Goal: Contribute content

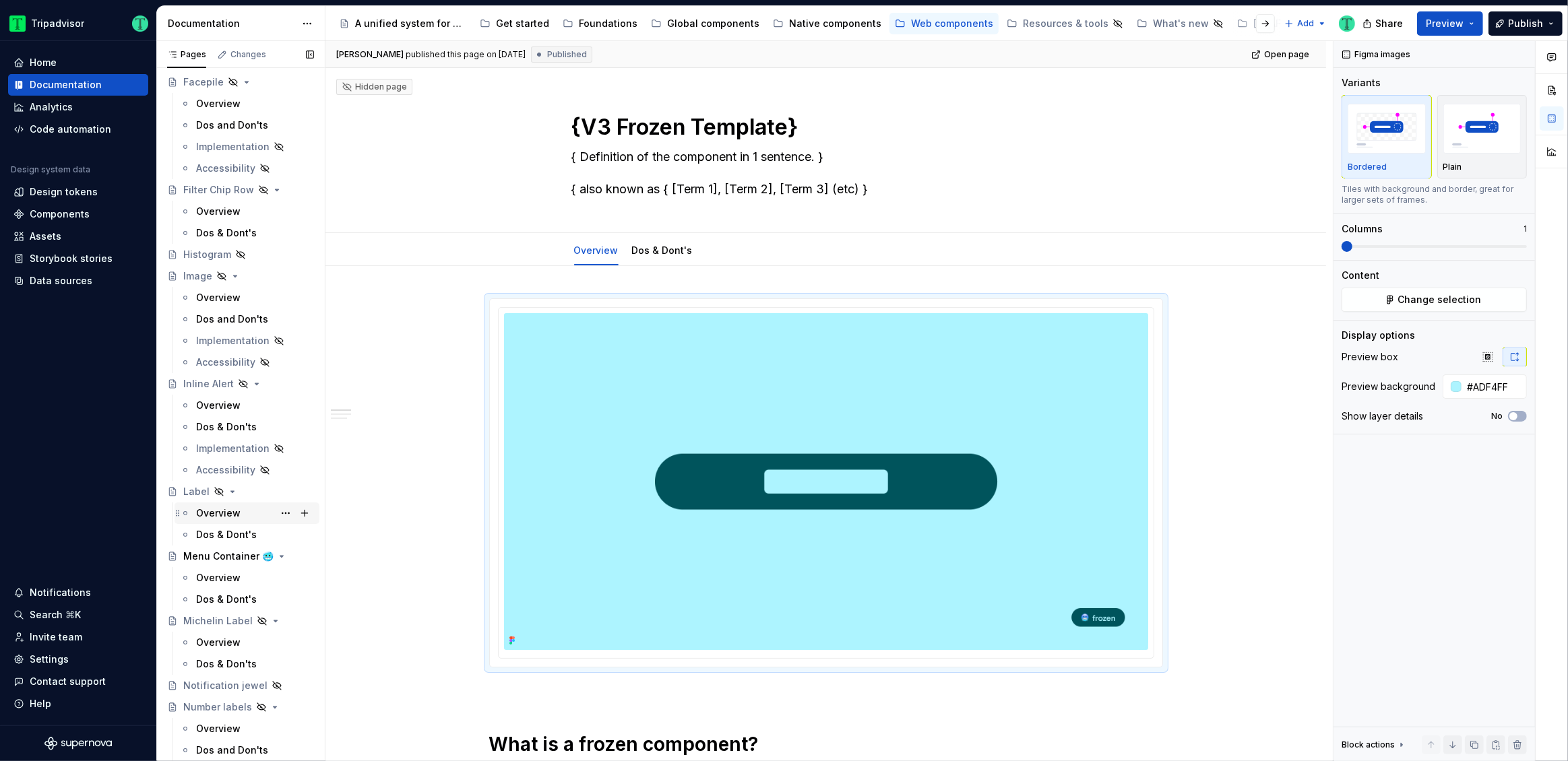
scroll to position [1163, 0]
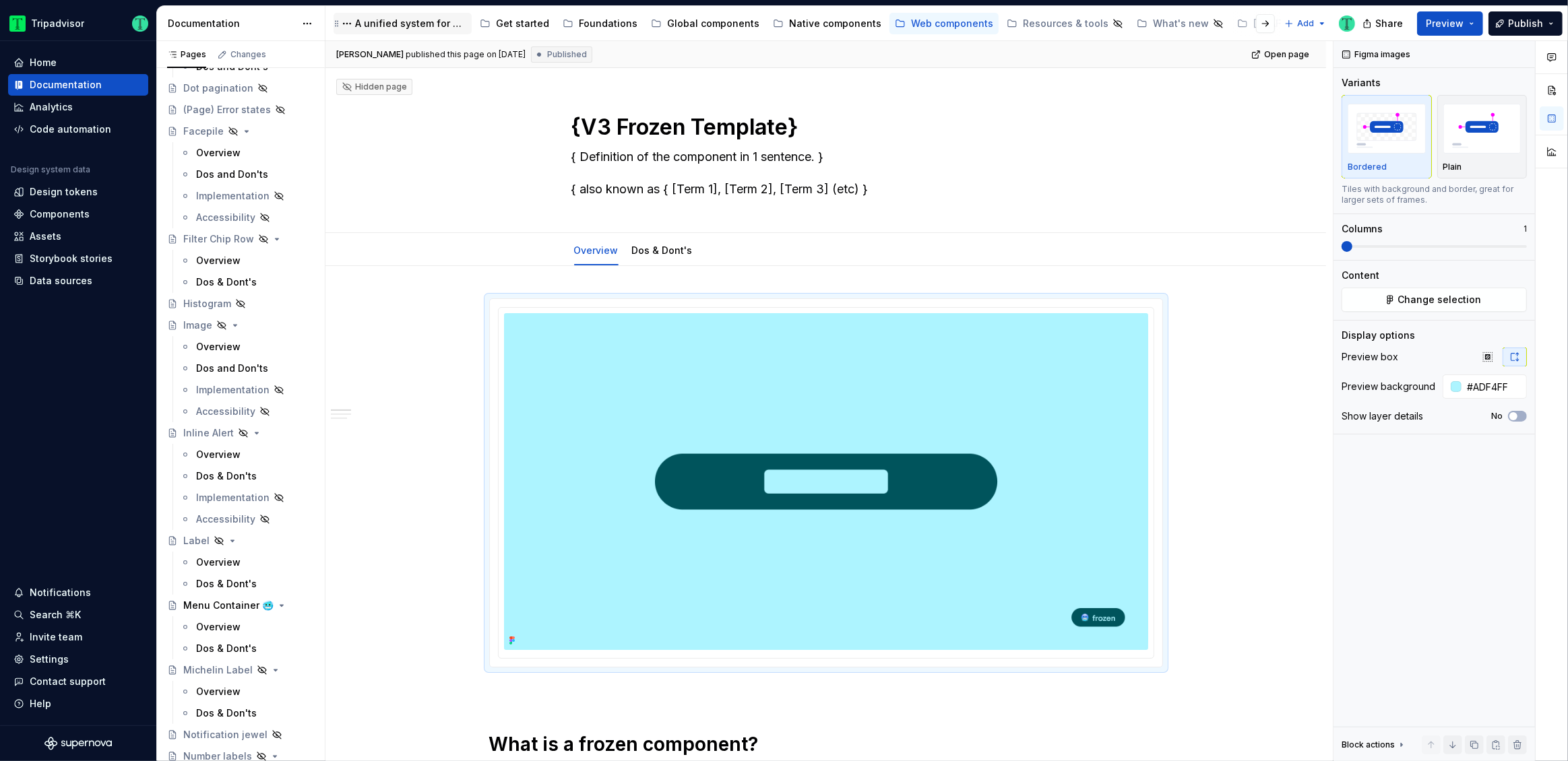
click at [409, 27] on div "A unified system for every journey." at bounding box center [410, 23] width 111 height 13
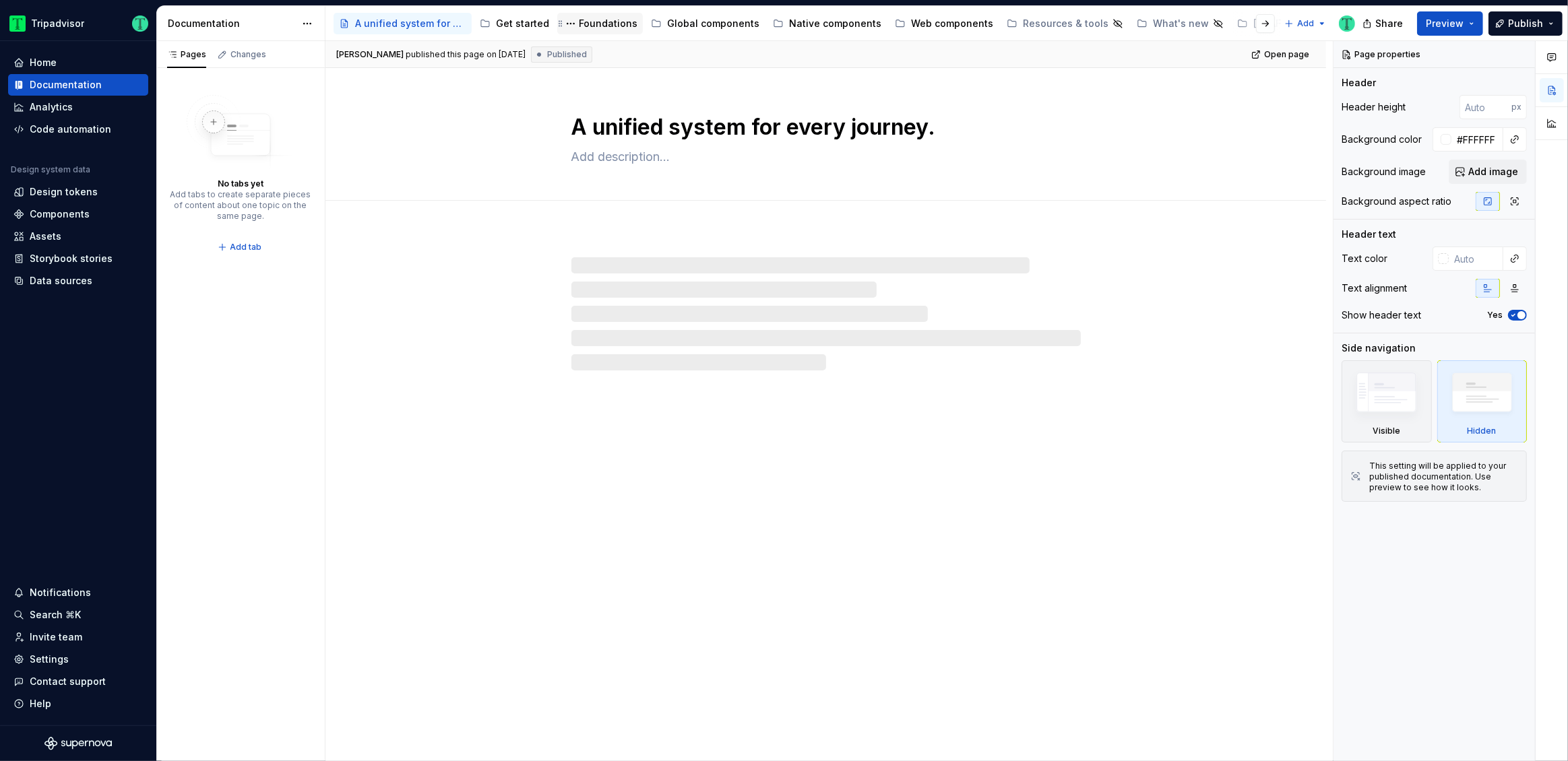
click at [628, 18] on div "Foundations" at bounding box center [607, 23] width 59 height 13
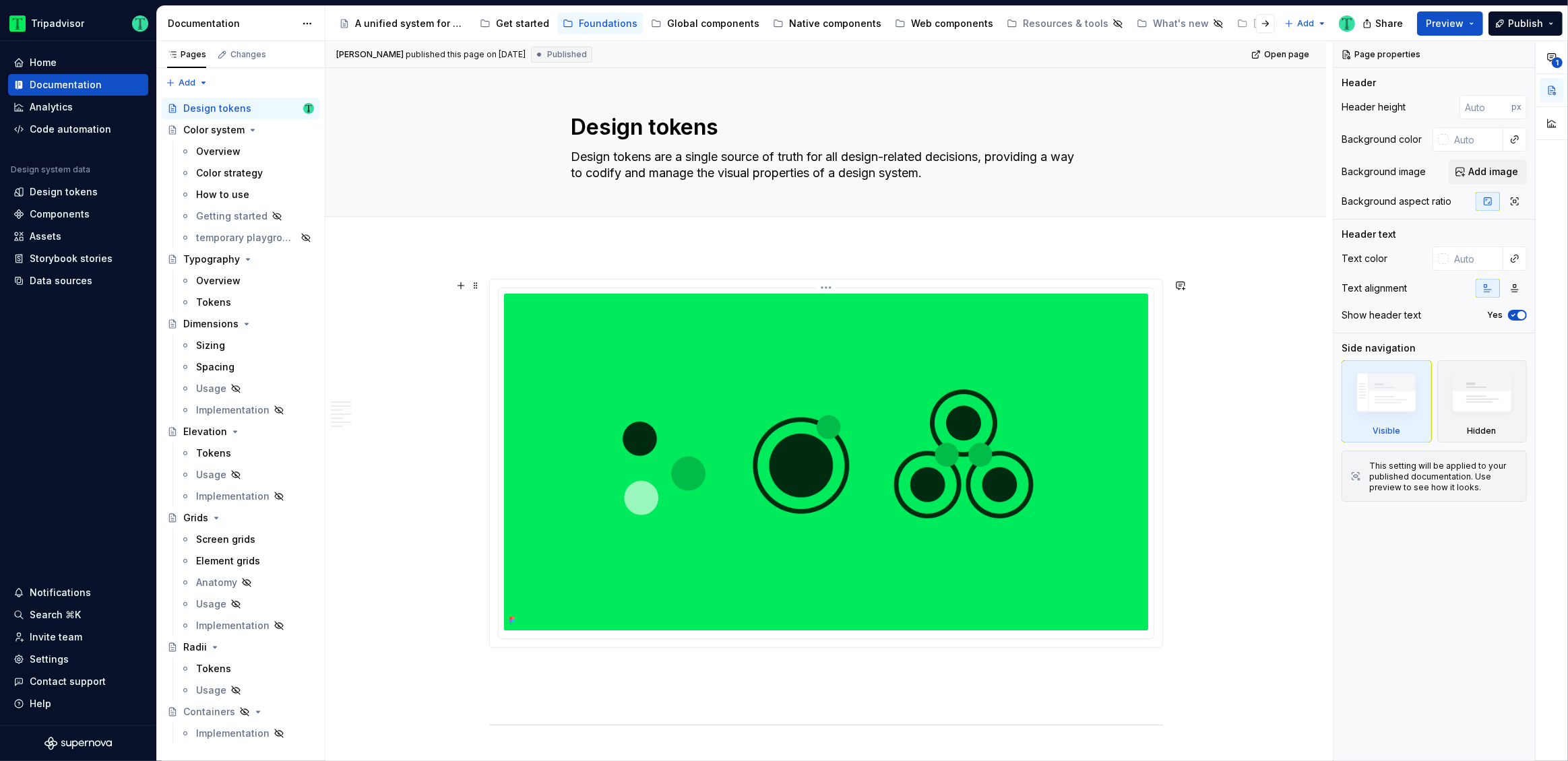
click at [825, 289] on html "Tripadvisor Home Documentation Analytics Code automation Design system data Des…" at bounding box center [784, 380] width 1568 height 761
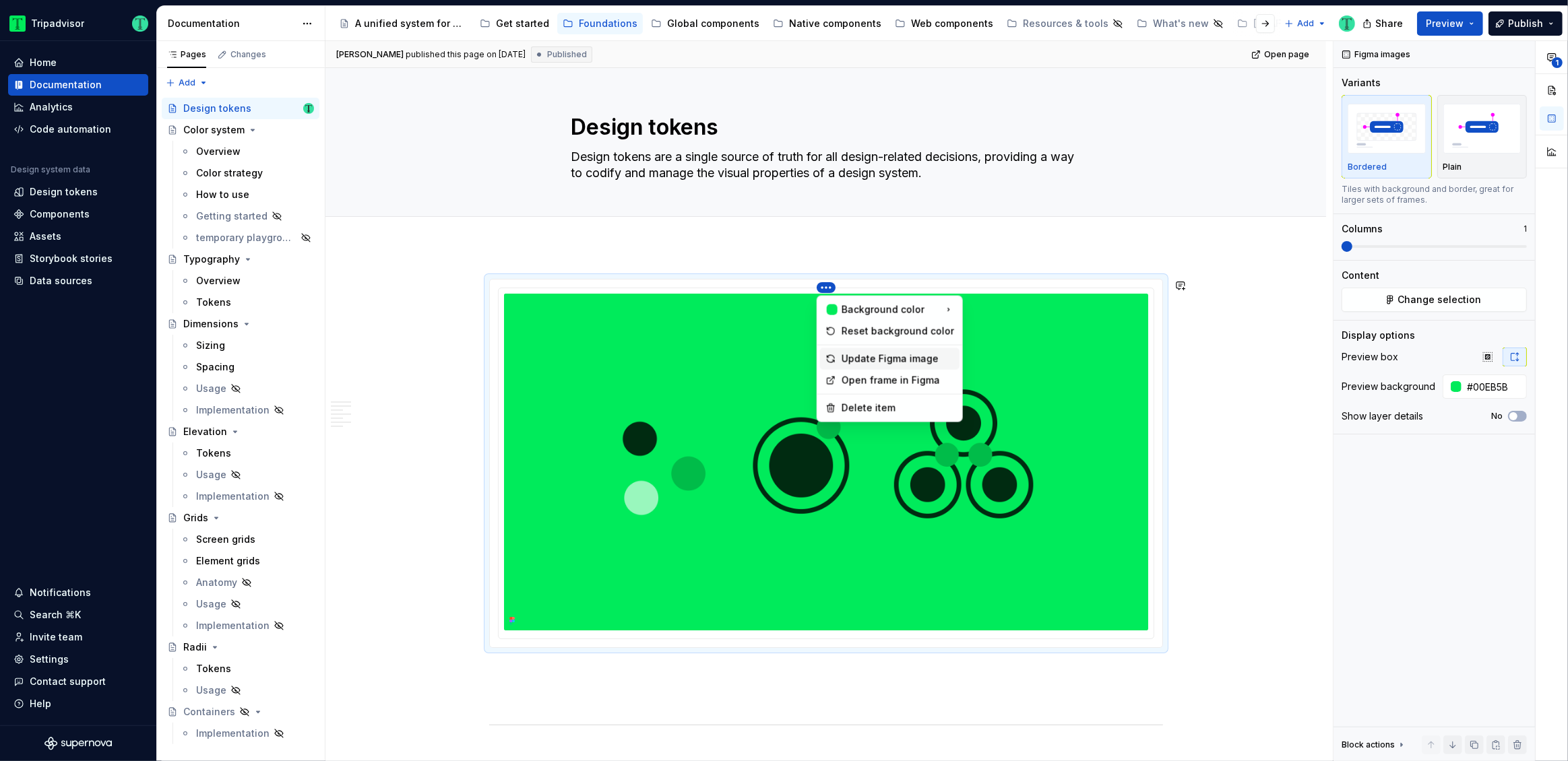
click at [867, 358] on div "Update Figma image" at bounding box center [897, 359] width 113 height 13
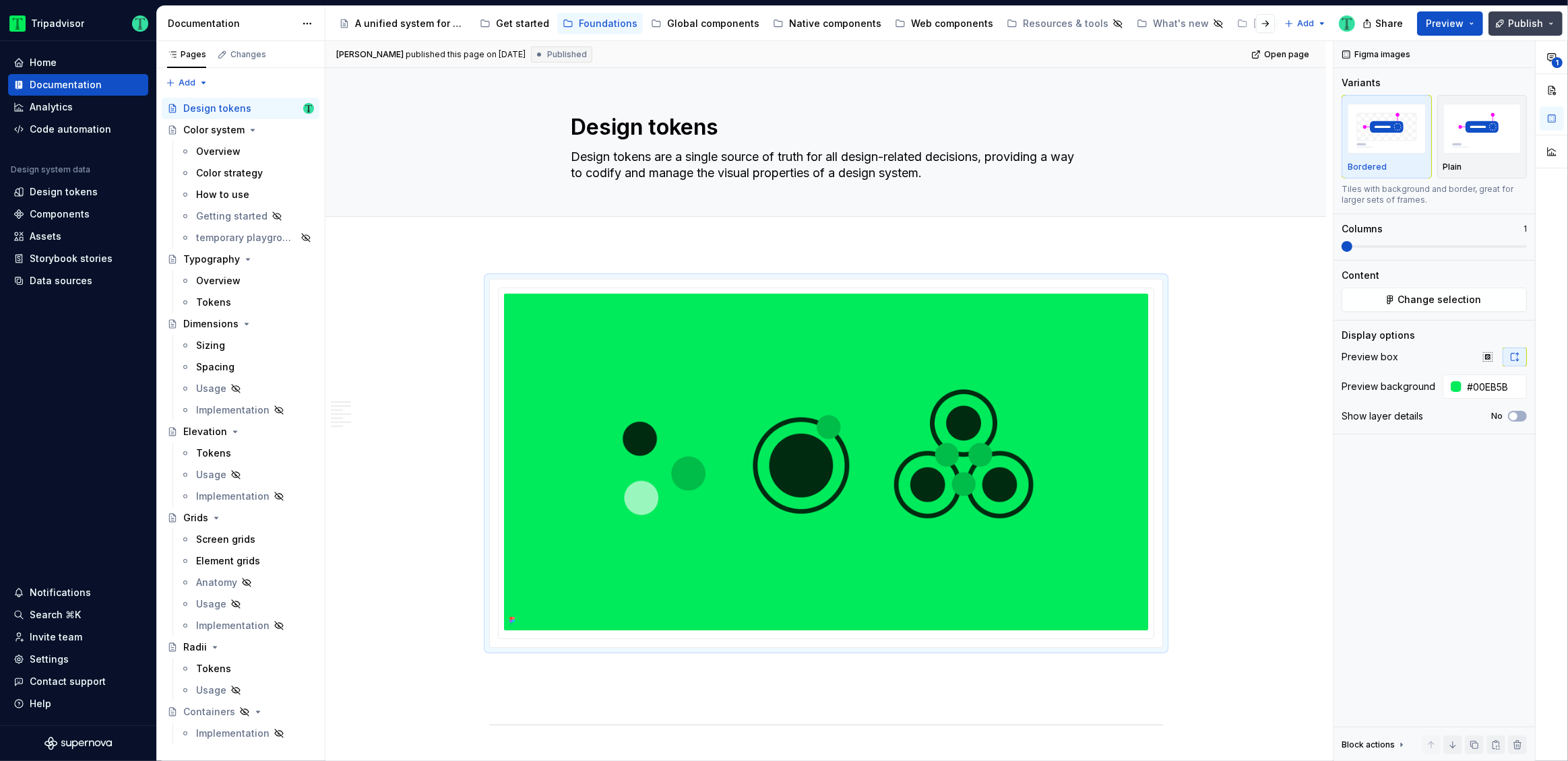
click at [1546, 23] on button "Publish" at bounding box center [1525, 24] width 74 height 25
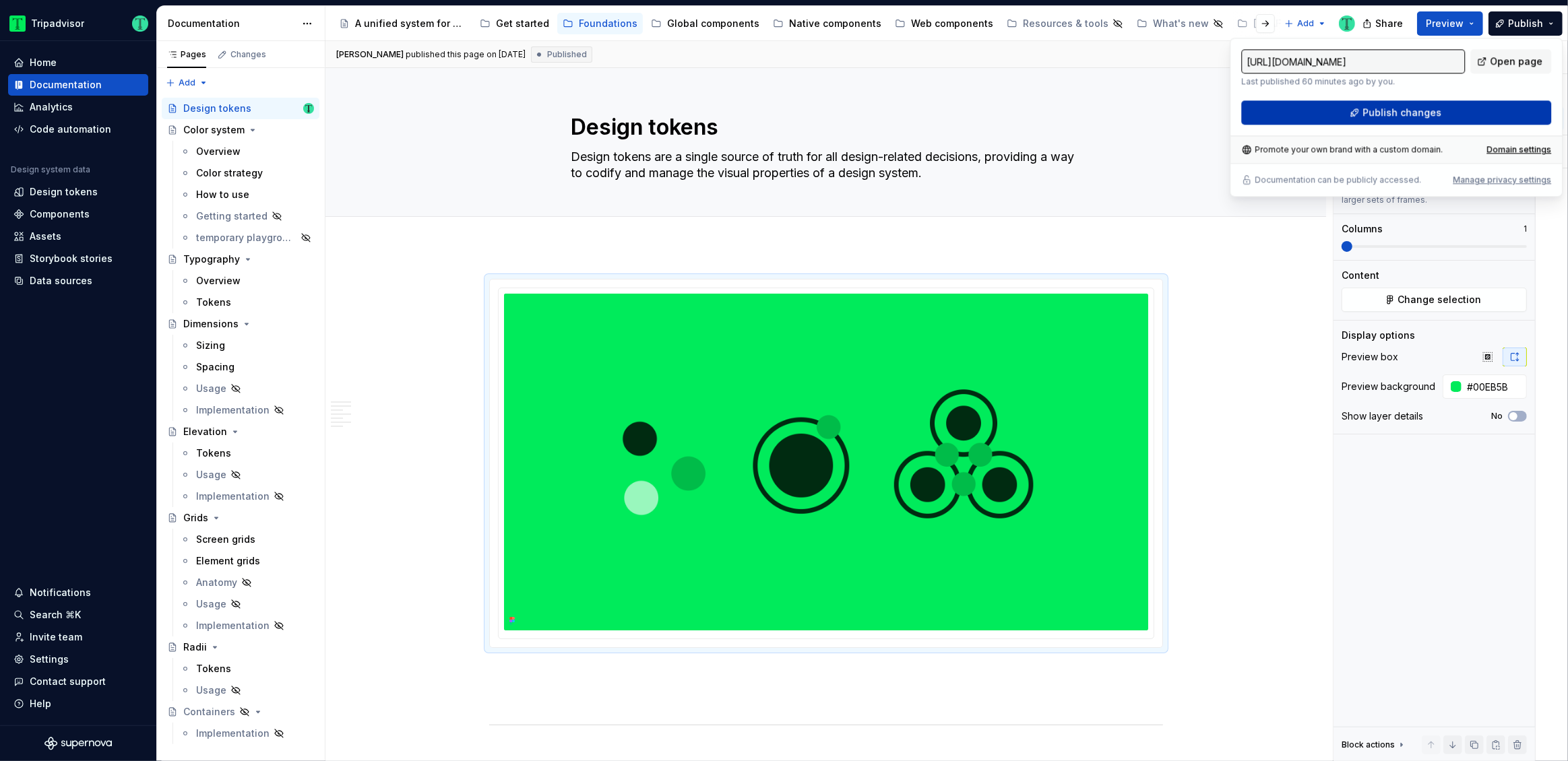
click at [1439, 105] on button "Publish changes" at bounding box center [1396, 112] width 310 height 25
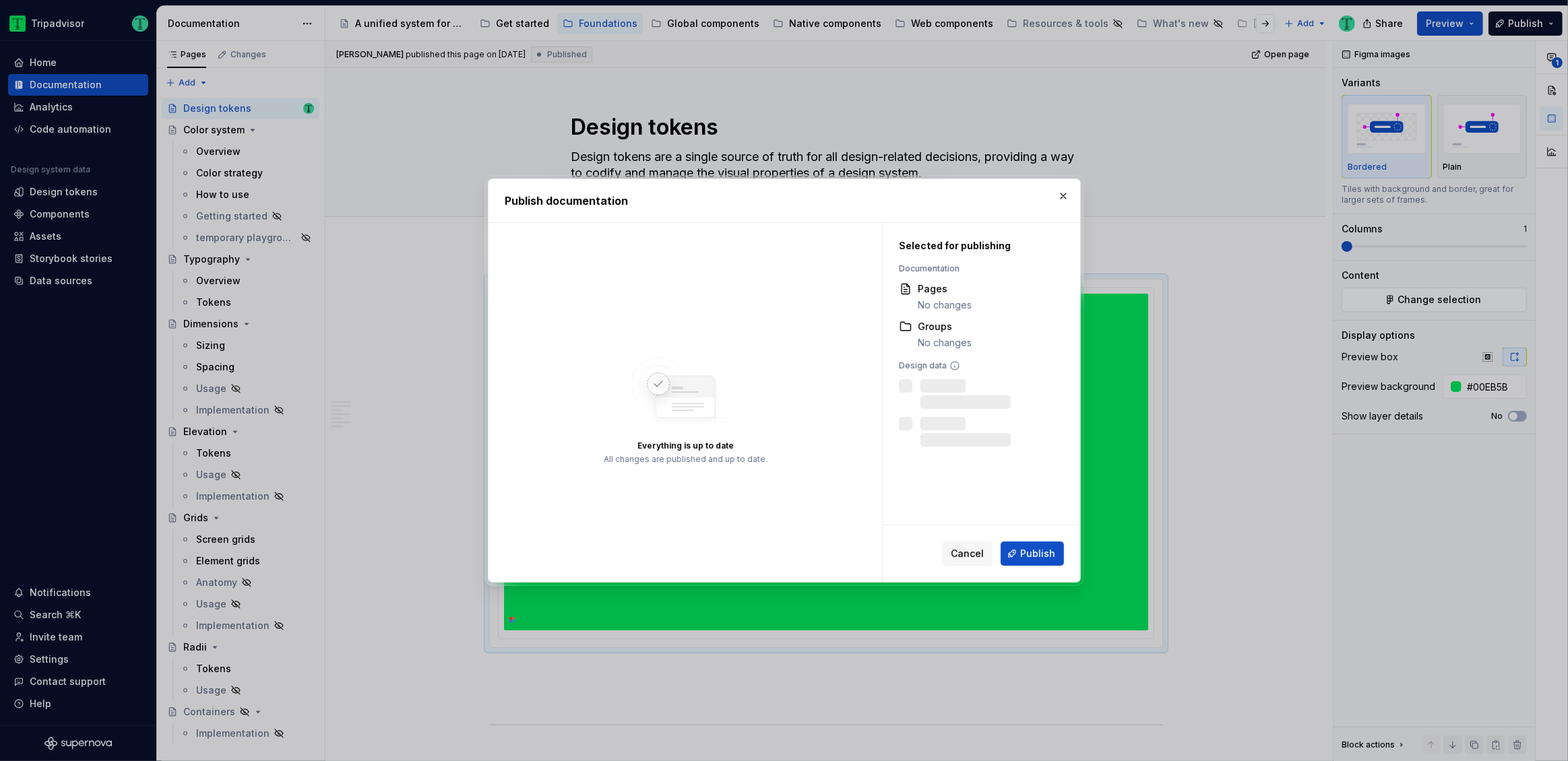
click at [1035, 553] on span "Publish" at bounding box center [1037, 553] width 35 height 13
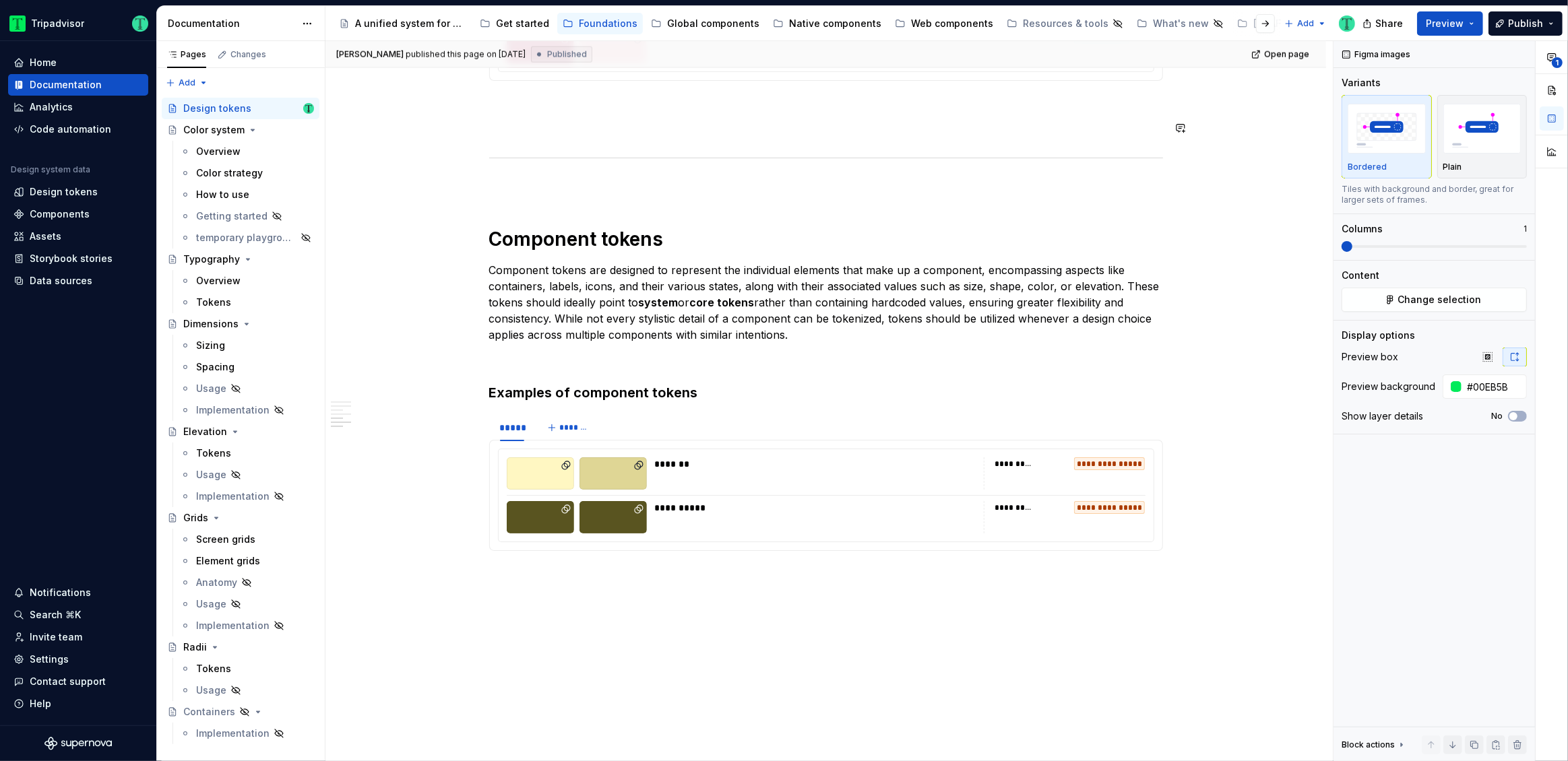
scroll to position [1994, 0]
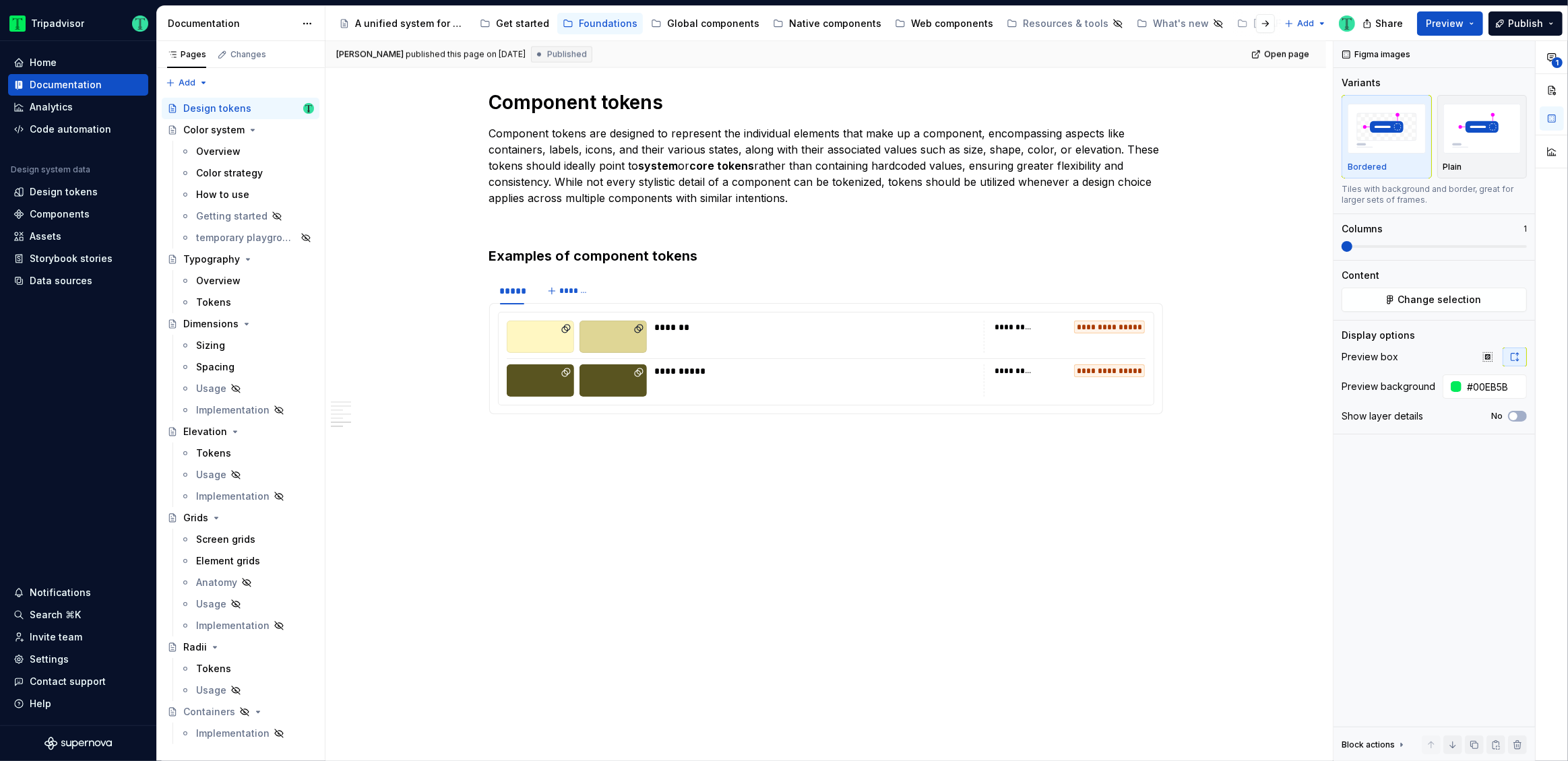
type textarea "*"
